Goal: Information Seeking & Learning: Learn about a topic

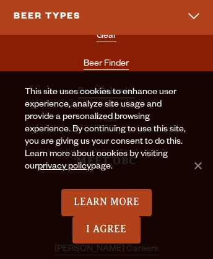
click at [106, 87] on link "Beer Calendar" at bounding box center [106, 92] width 57 height 11
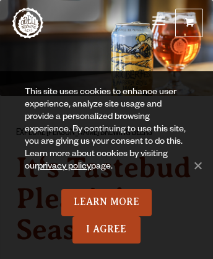
click at [158, 22] on span "Menu" at bounding box center [158, 20] width 13 height 3
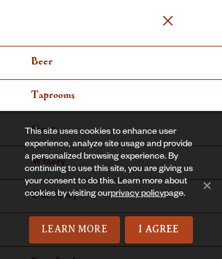
click at [74, 230] on link "Learn More" at bounding box center [74, 229] width 91 height 27
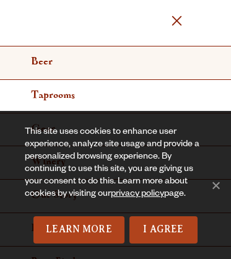
click at [111, 62] on link "Beer" at bounding box center [115, 62] width 231 height 33
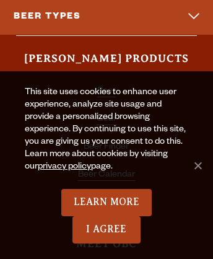
scroll to position [8743, 0]
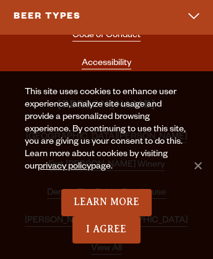
click at [106, 5] on link "Press" at bounding box center [106, 8] width 22 height 11
